Goal: Task Accomplishment & Management: Manage account settings

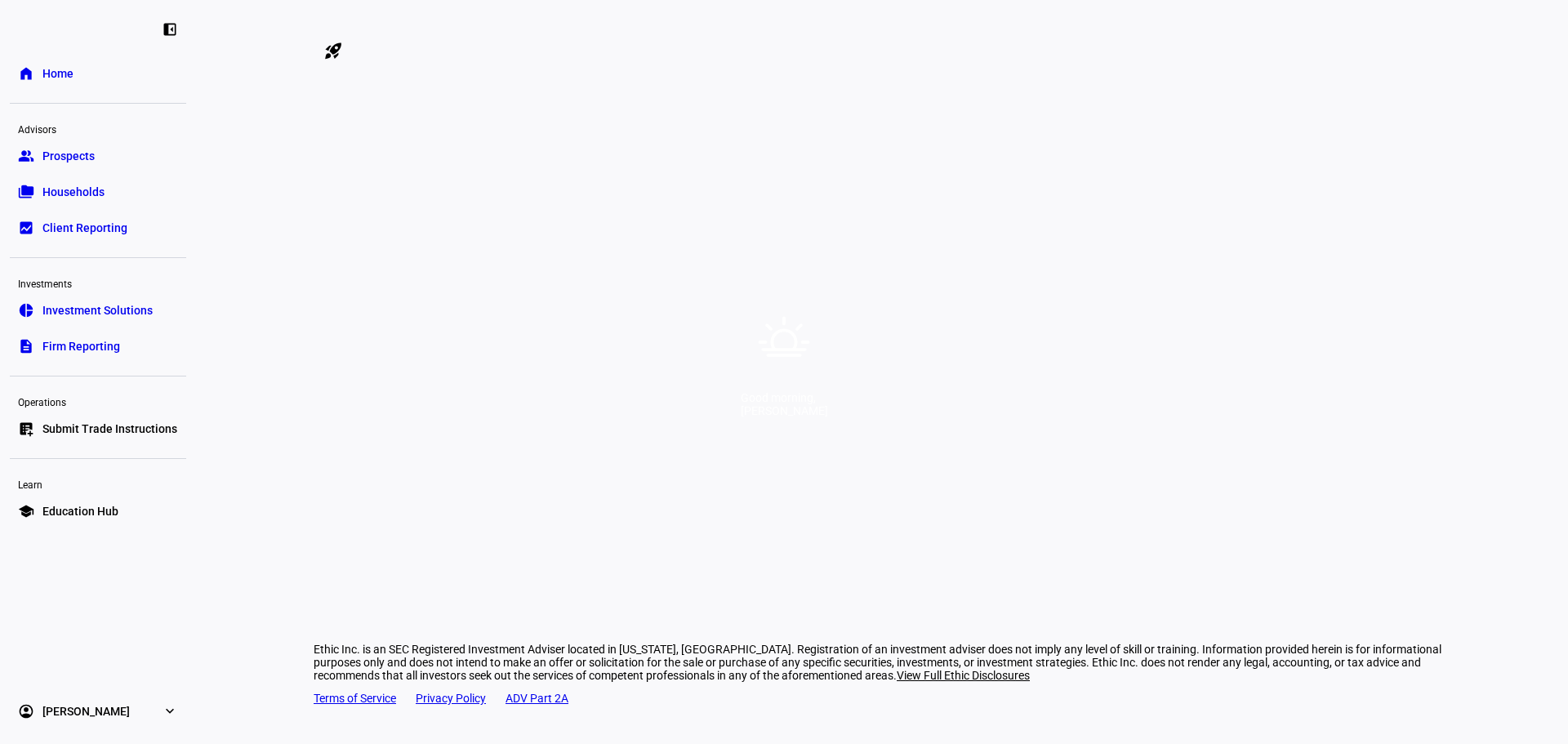
click at [939, 264] on div "Good morning, [PERSON_NAME]" at bounding box center [784, 372] width 1568 height 744
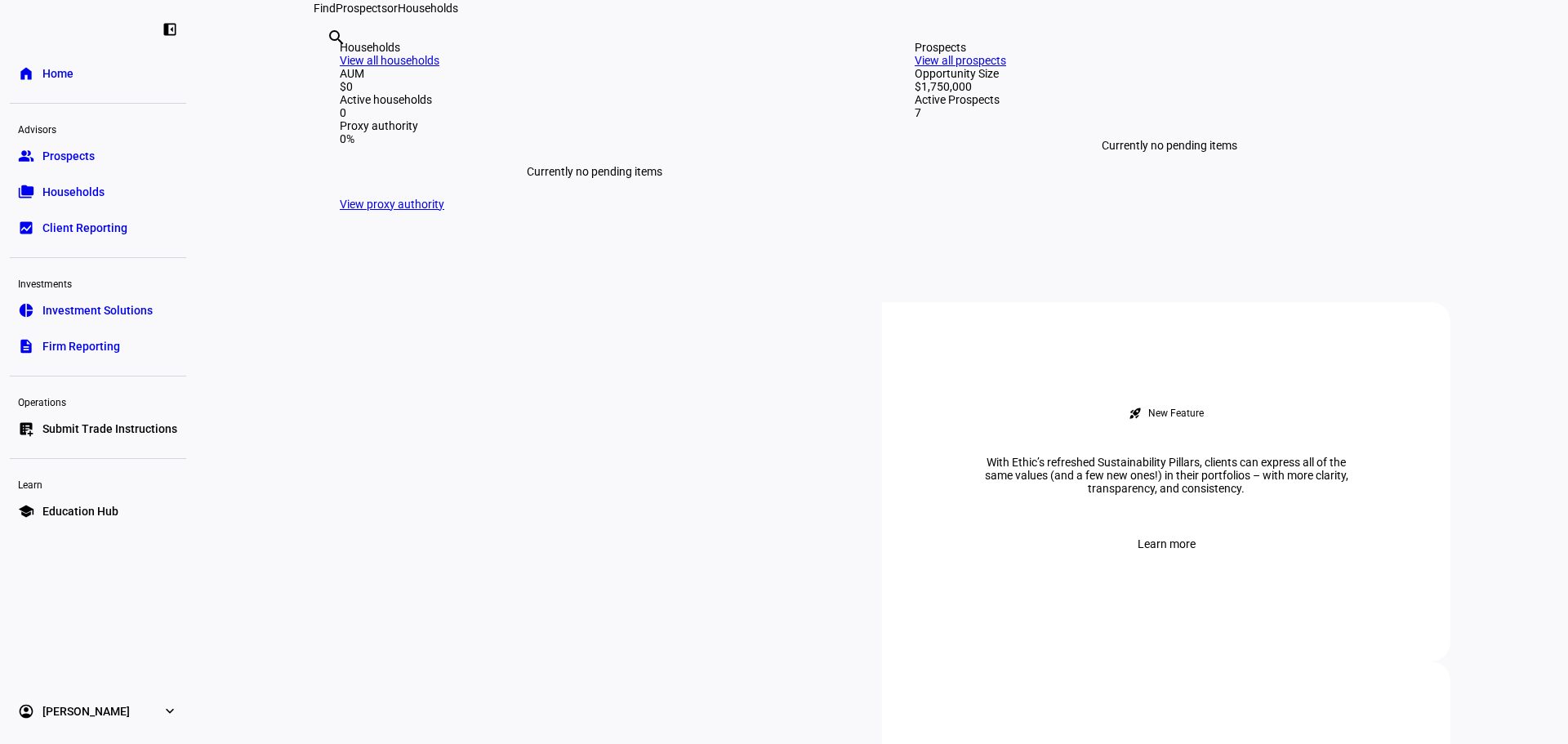
scroll to position [326, 0]
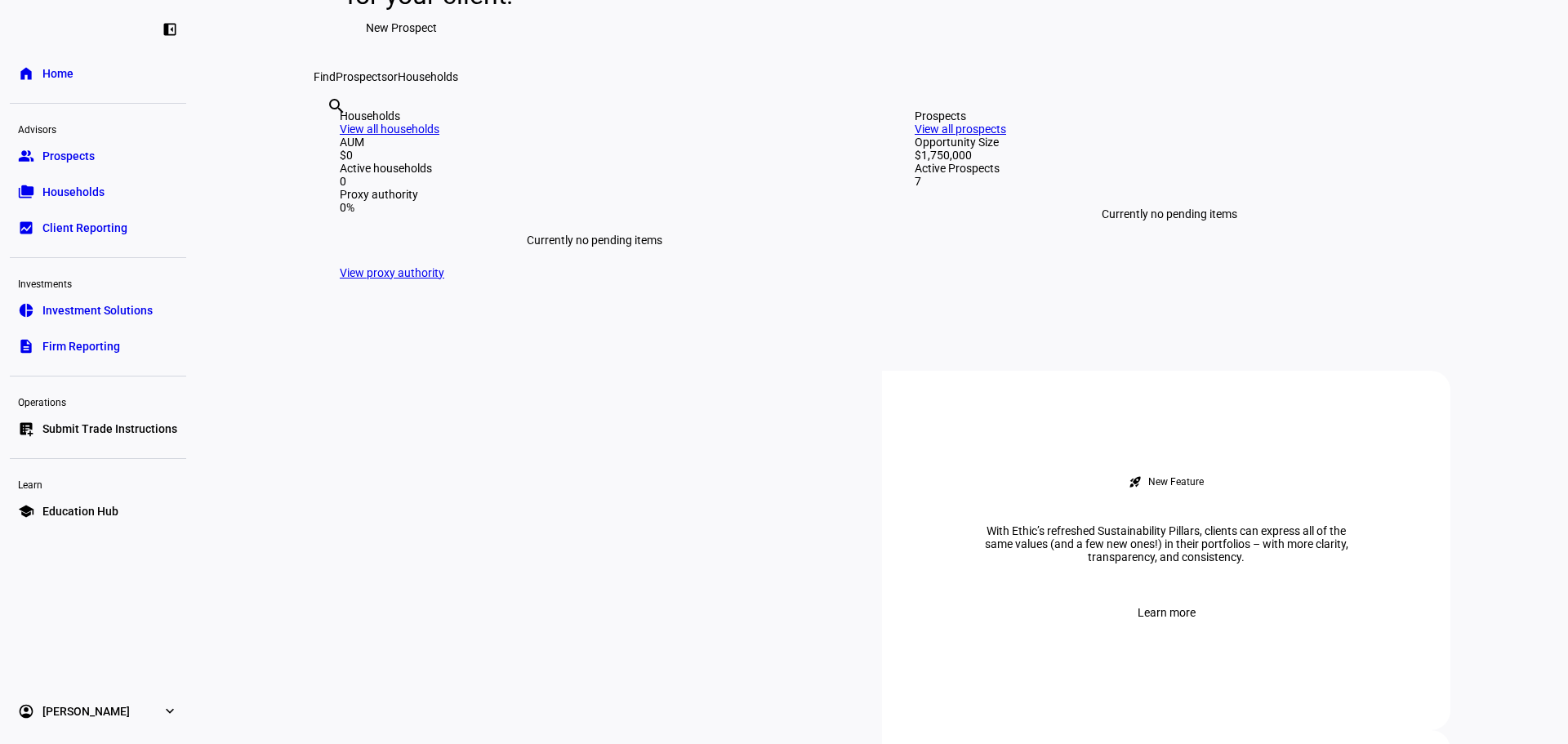
click at [82, 142] on link "group Prospects" at bounding box center [98, 156] width 176 height 33
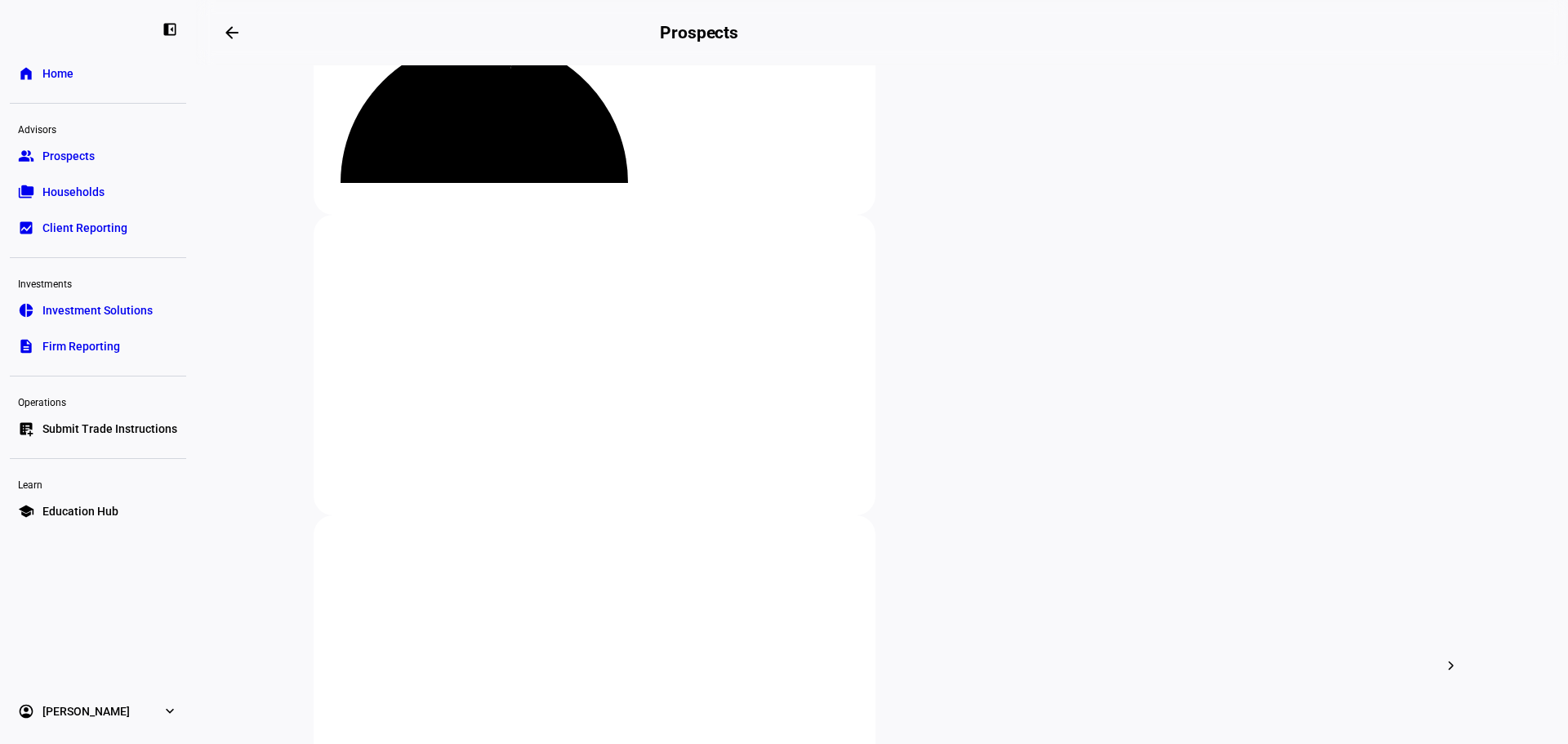
scroll to position [408, 0]
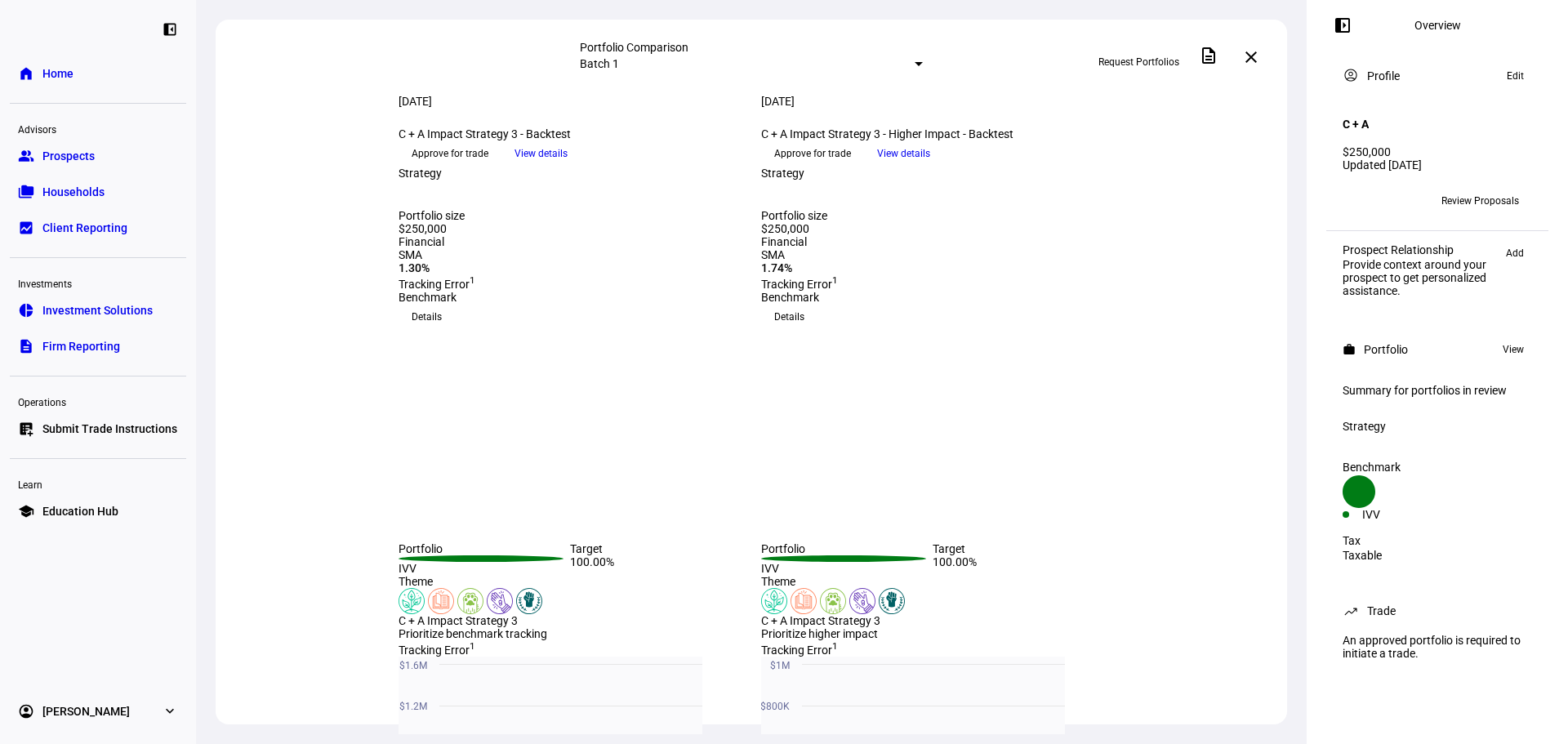
click at [850, 166] on span "Approve for trade" at bounding box center [812, 153] width 77 height 26
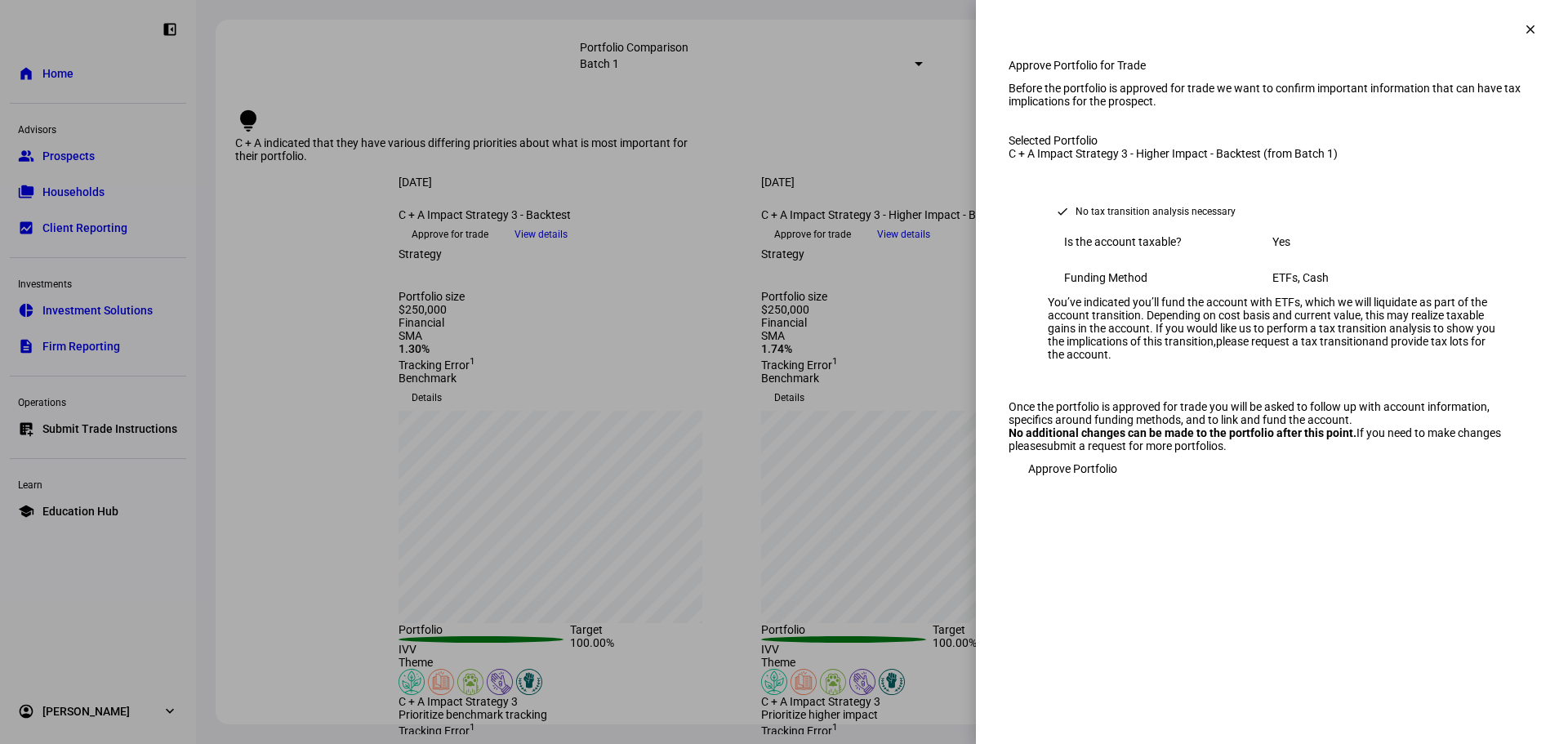
click at [1534, 25] on mat-icon "clear" at bounding box center [1530, 29] width 14 height 14
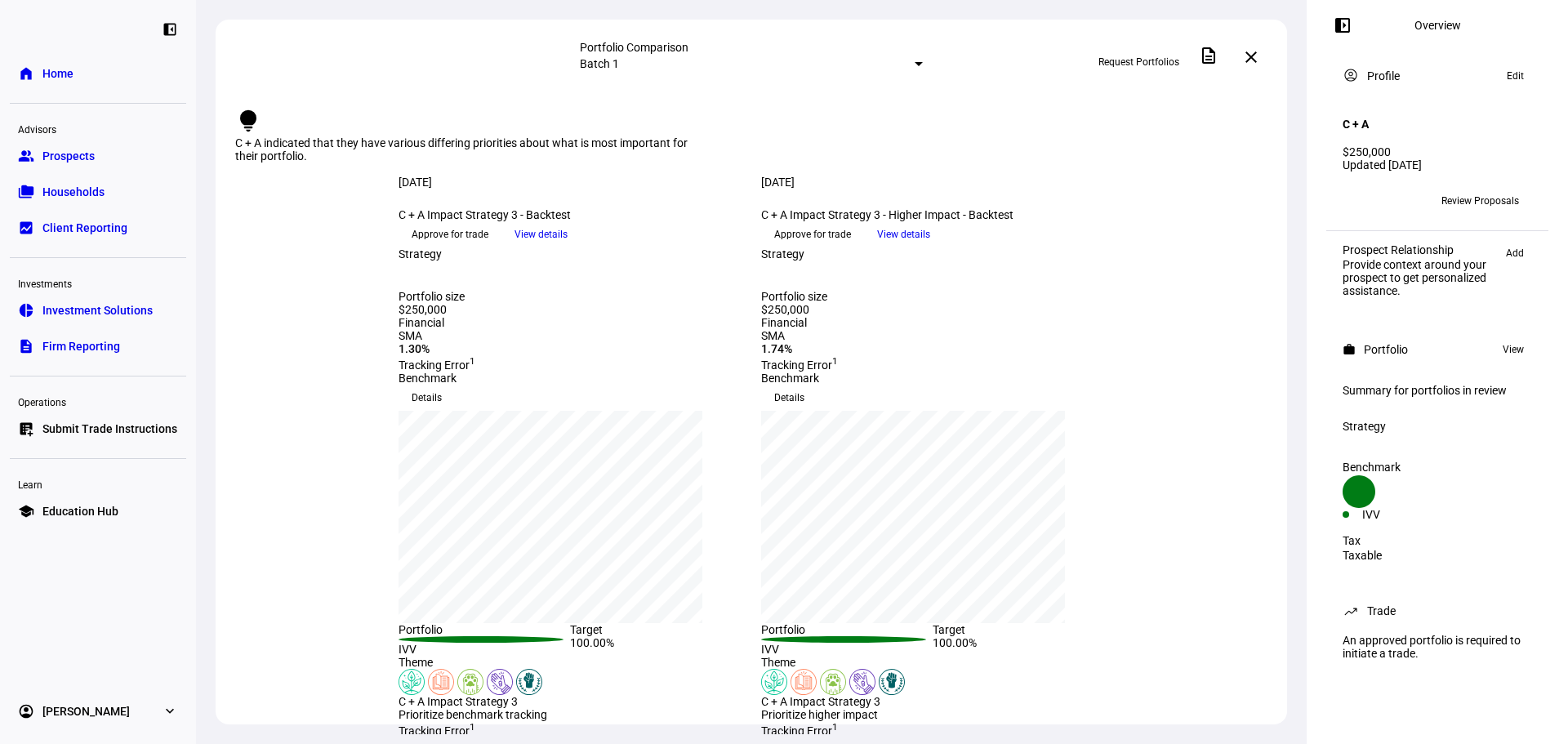
click at [930, 247] on span "View details" at bounding box center [903, 234] width 53 height 25
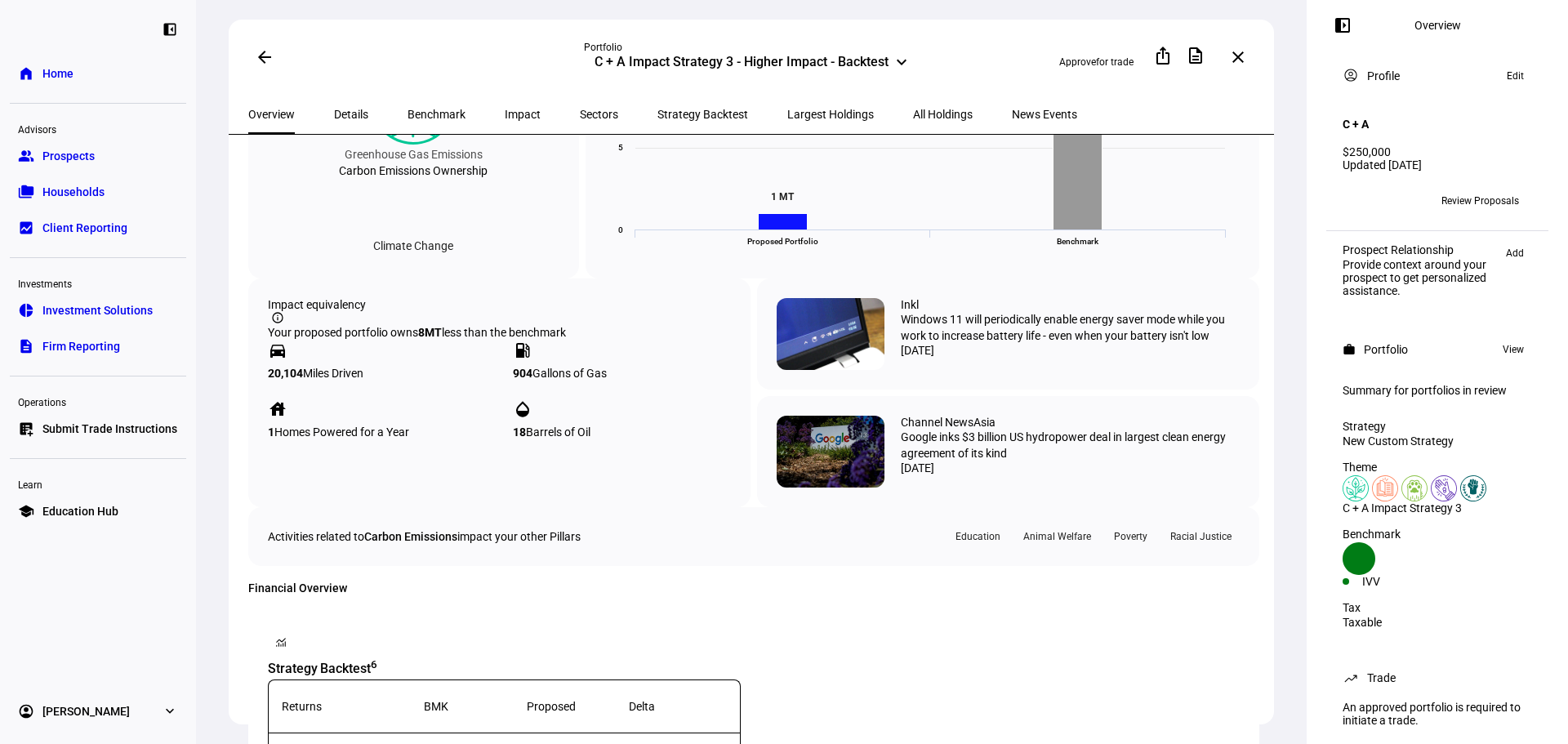
scroll to position [898, 0]
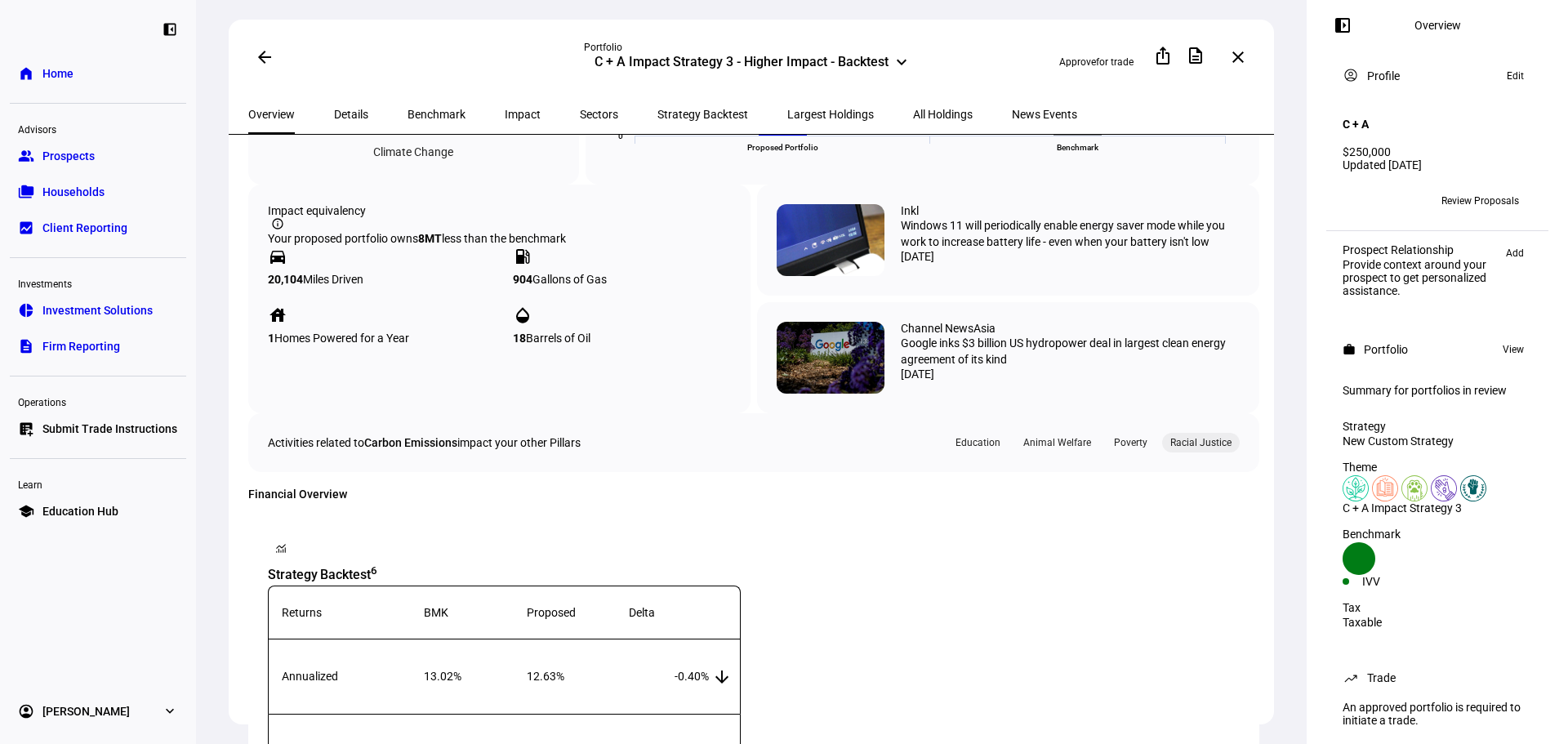
click at [1194, 452] on div "Racial Justice" at bounding box center [1201, 442] width 77 height 19
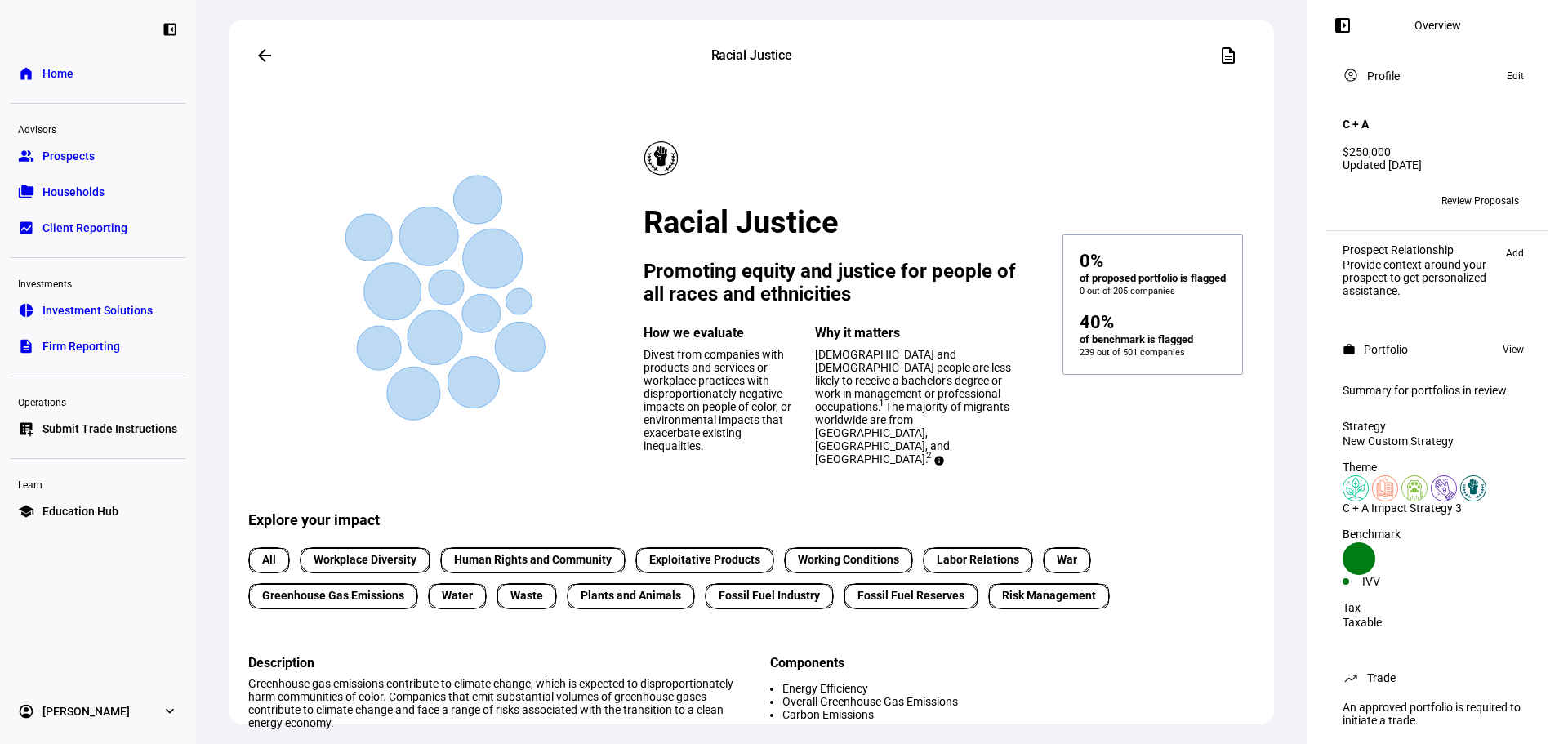
click at [271, 568] on span "All" at bounding box center [269, 559] width 14 height 17
